Goal: Information Seeking & Learning: Learn about a topic

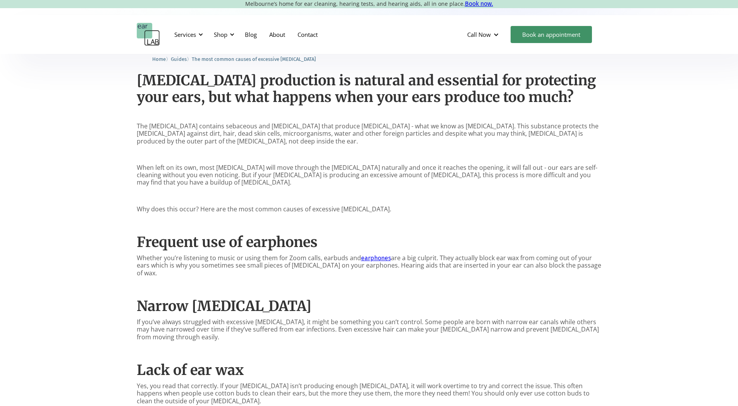
scroll to position [419, 0]
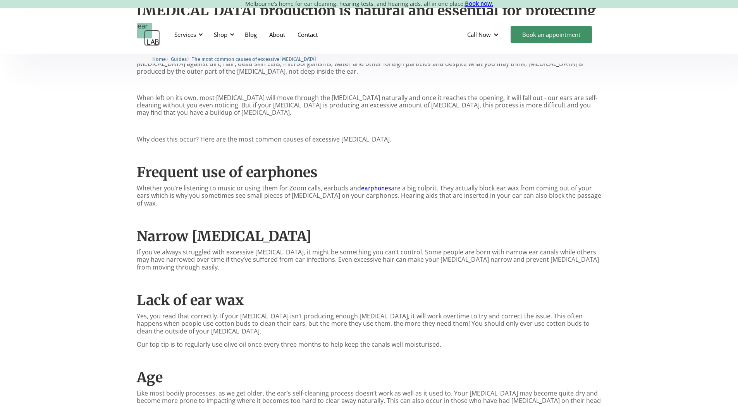
click at [327, 248] on p "If you’ve always struggled with excessive earwax, it might be something you can…" at bounding box center [369, 259] width 465 height 22
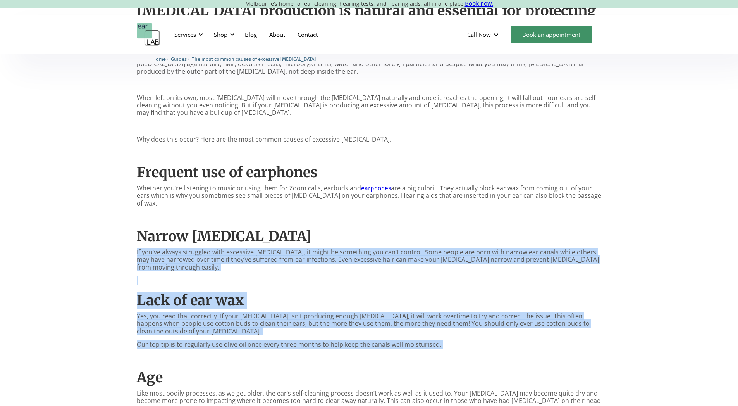
drag, startPoint x: 327, startPoint y: 240, endPoint x: 307, endPoint y: 326, distance: 88.1
click at [307, 326] on div "Earwax production is natural and essential for protecting your ears, but what h…" at bounding box center [369, 338] width 465 height 687
click at [306, 312] on p "Yes, you read that correctly. If your ear canal isn’t producing enough earwax, …" at bounding box center [369, 323] width 465 height 22
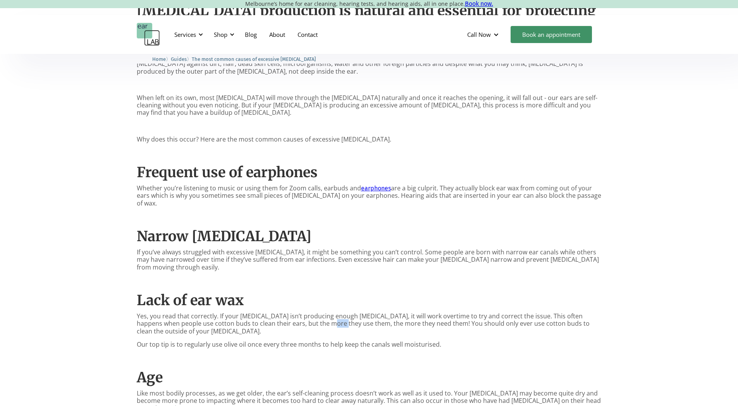
click at [306, 312] on p "Yes, you read that correctly. If your ear canal isn’t producing enough earwax, …" at bounding box center [369, 323] width 465 height 22
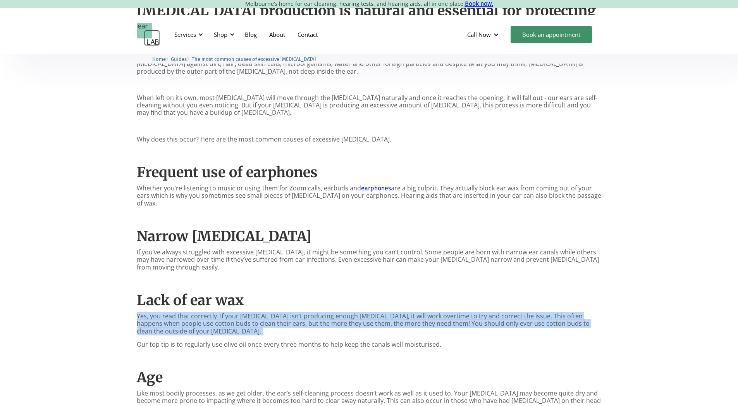
click at [306, 312] on p "Yes, you read that correctly. If your ear canal isn’t producing enough earwax, …" at bounding box center [369, 323] width 465 height 22
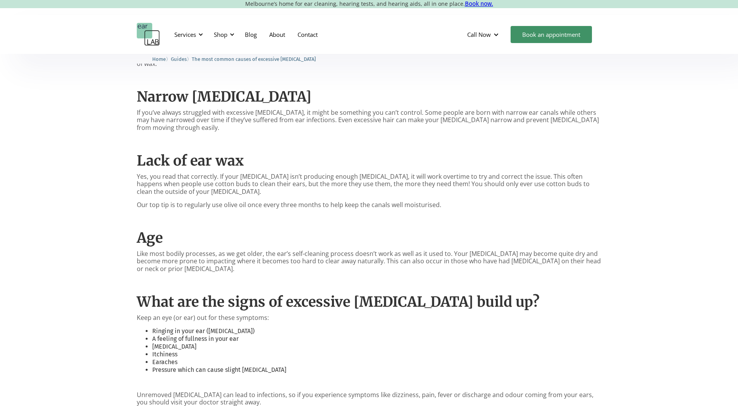
click at [306, 314] on p "Keep an eye (or ear) out for these symptoms:" at bounding box center [369, 317] width 465 height 7
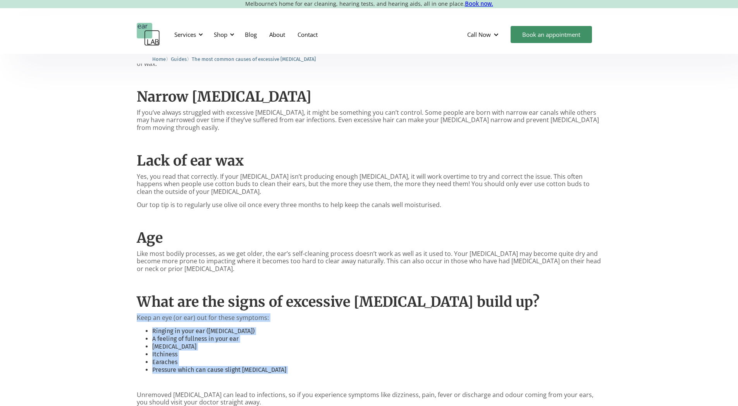
drag, startPoint x: 306, startPoint y: 302, endPoint x: 308, endPoint y: 353, distance: 50.4
click at [308, 355] on div "Earwax production is natural and essential for protecting your ears, but what h…" at bounding box center [369, 198] width 465 height 687
click at [309, 366] on li "Pressure which can cause slight pain in the ear" at bounding box center [377, 370] width 450 height 8
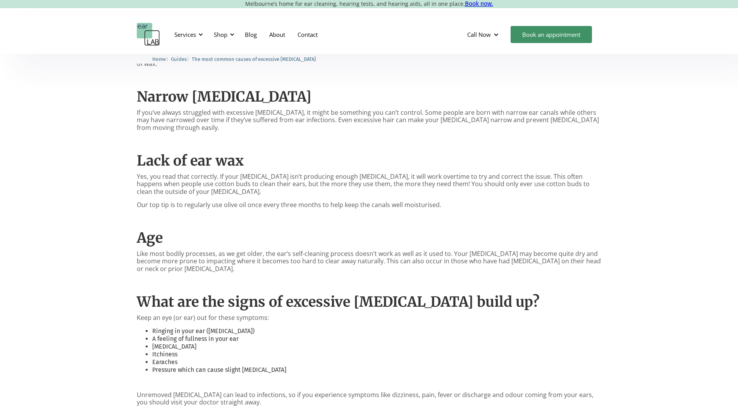
click at [309, 366] on li "Pressure which can cause slight pain in the ear" at bounding box center [377, 370] width 450 height 8
drag, startPoint x: 309, startPoint y: 351, endPoint x: 324, endPoint y: 321, distance: 33.8
click at [324, 327] on ul "Ringing in your ear (tinnitus) A feeling of fullness in your ear Difficulty hea…" at bounding box center [369, 350] width 465 height 47
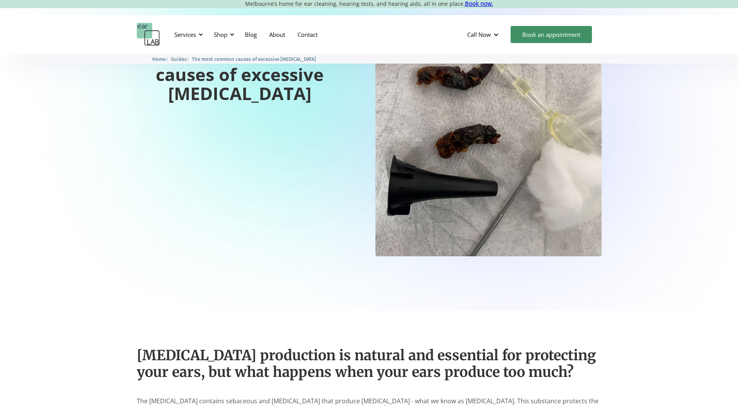
scroll to position [4, 0]
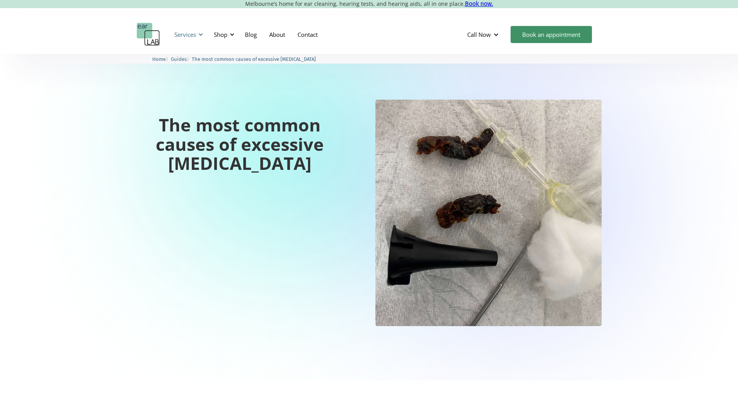
click at [172, 26] on div "Services" at bounding box center [188, 34] width 36 height 23
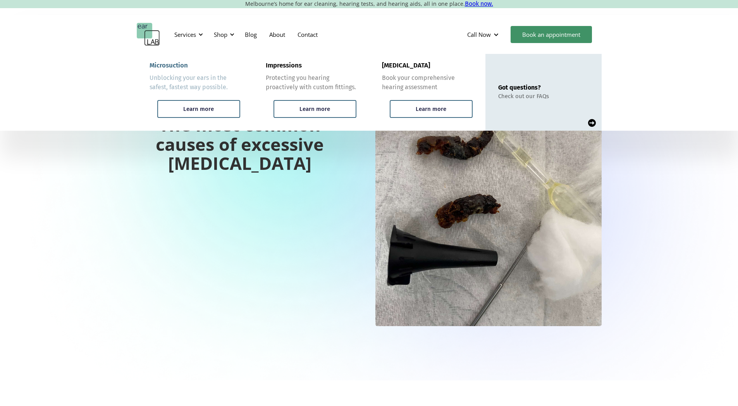
click at [193, 86] on div "Unblocking your ears in the safest, fastest way possible." at bounding box center [195, 82] width 91 height 19
click at [193, 81] on div "Unblocking your ears in the safest, fastest way possible." at bounding box center [195, 82] width 91 height 19
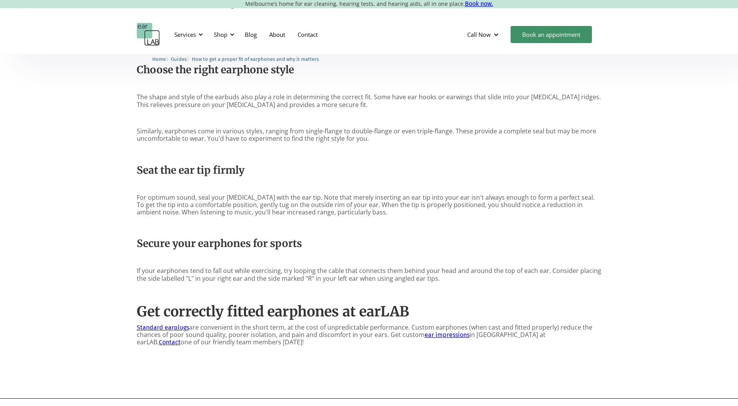
scroll to position [1726, 0]
